Goal: Check status

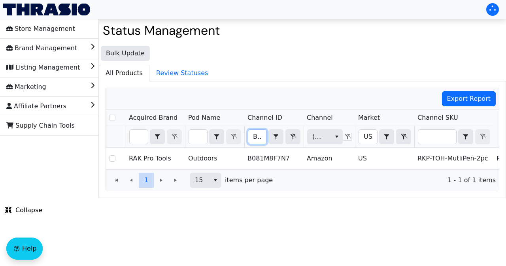
scroll to position [0, 77]
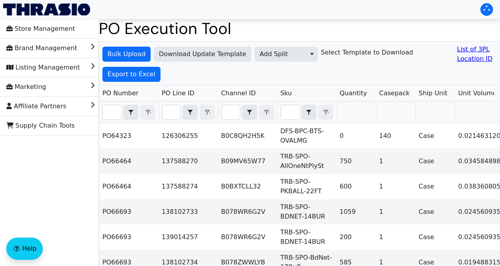
scroll to position [0, 965]
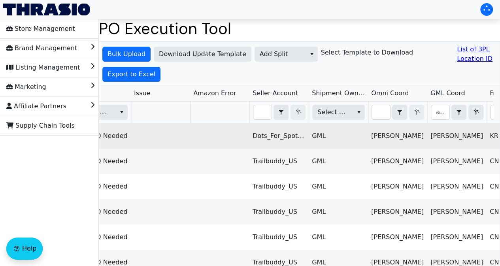
click at [212, 136] on td at bounding box center [219, 135] width 59 height 25
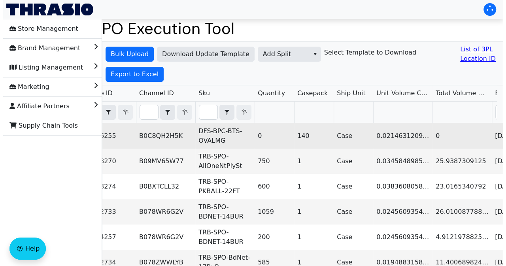
scroll to position [0, 0]
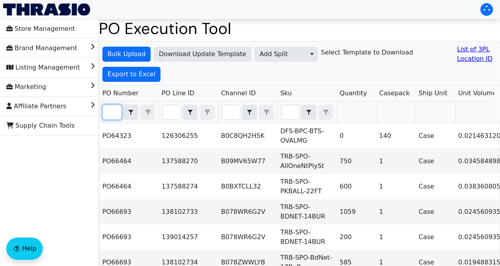
click at [106, 112] on input "Filter" at bounding box center [112, 112] width 19 height 14
paste input "PO66700"
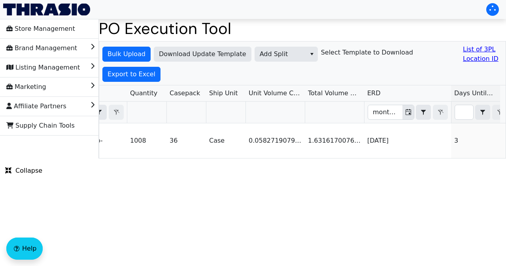
type input "PO66700"
click at [127, 76] on span "Export to Excel" at bounding box center [132, 74] width 48 height 9
